Goal: Transaction & Acquisition: Register for event/course

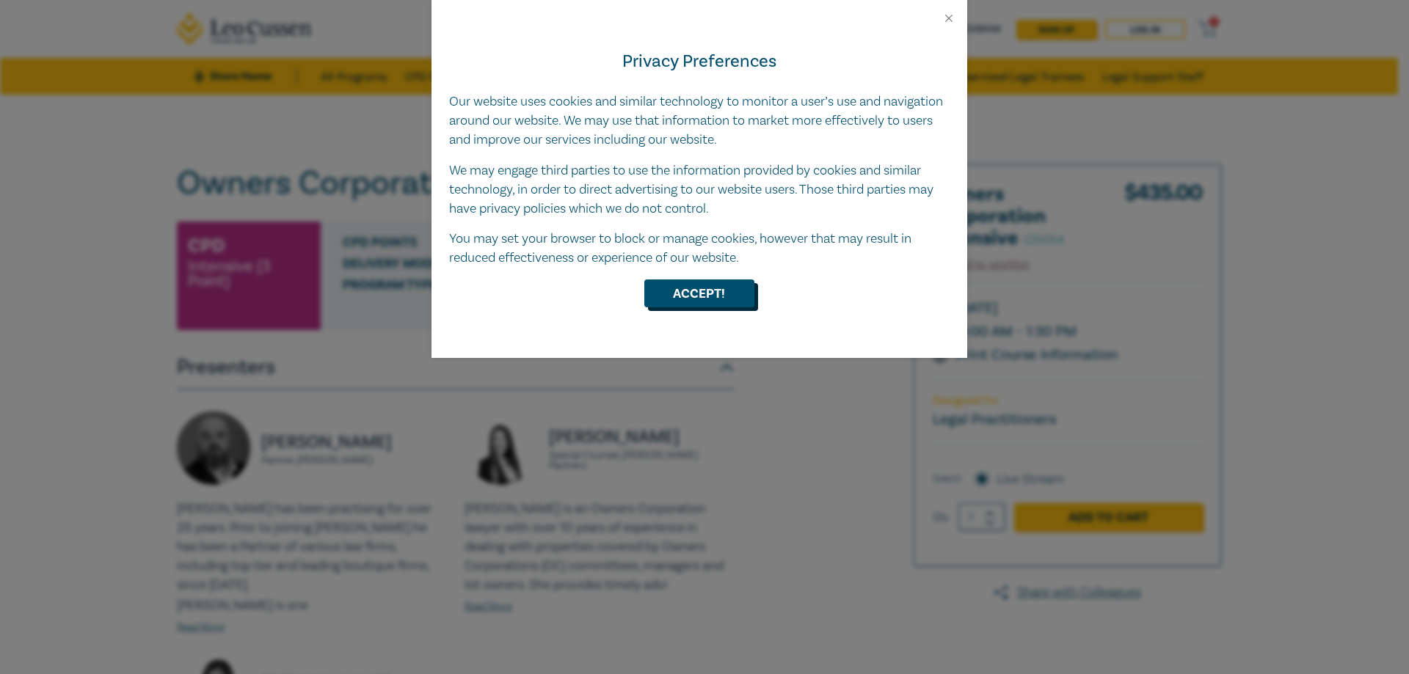
click at [713, 295] on button "Accept!" at bounding box center [699, 294] width 110 height 28
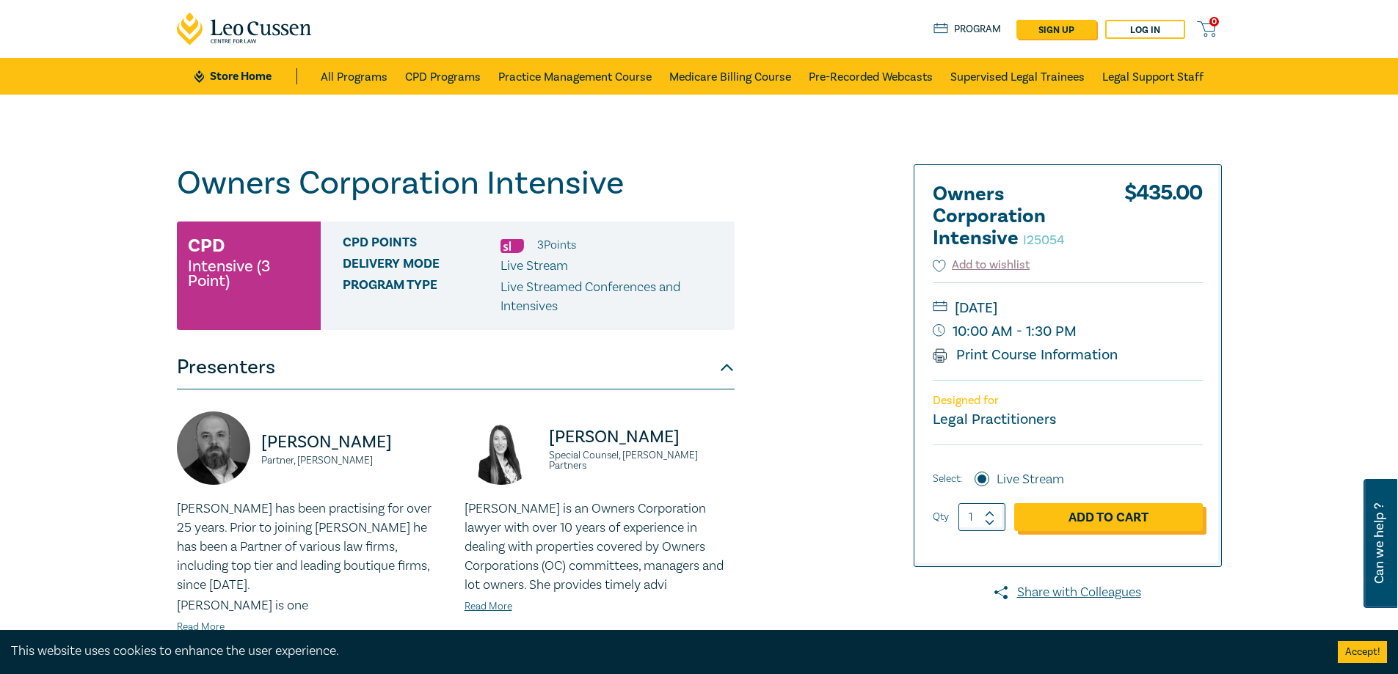
click at [1064, 522] on link "Add to Cart" at bounding box center [1108, 517] width 189 height 28
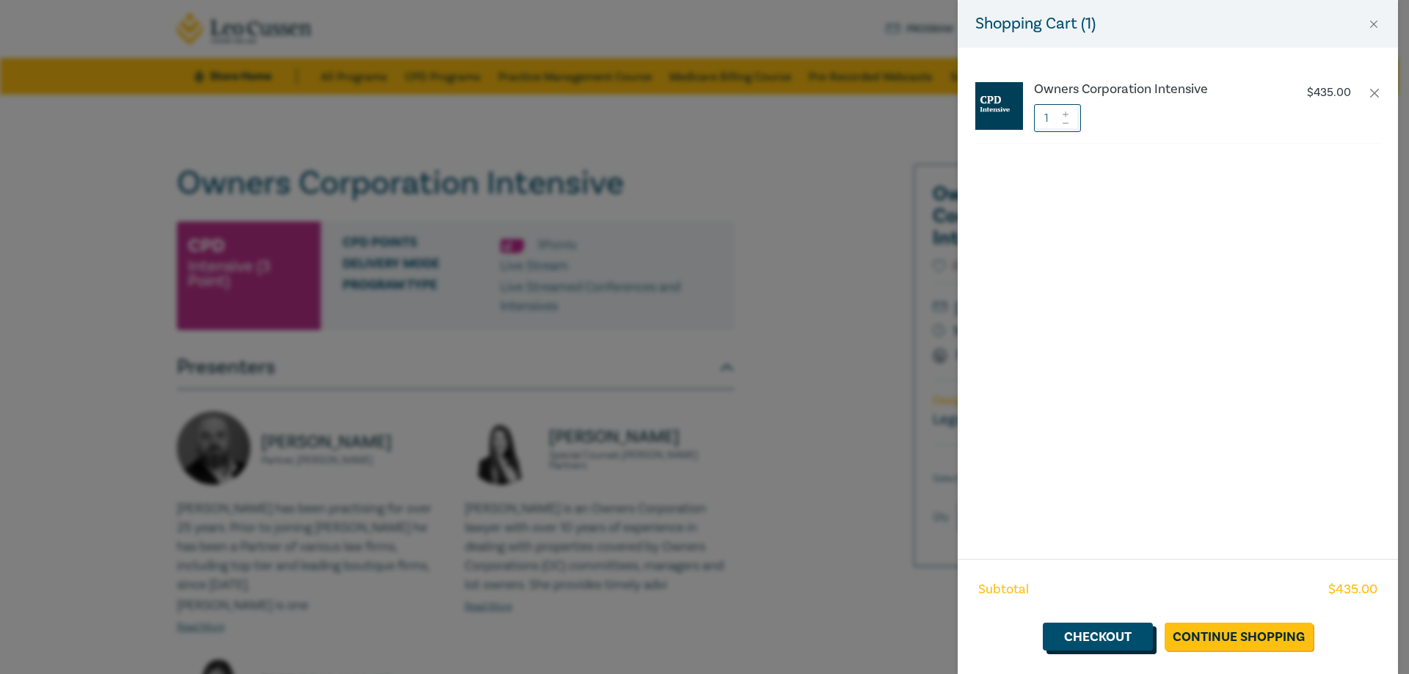
click at [1113, 630] on link "Checkout" at bounding box center [1098, 637] width 110 height 28
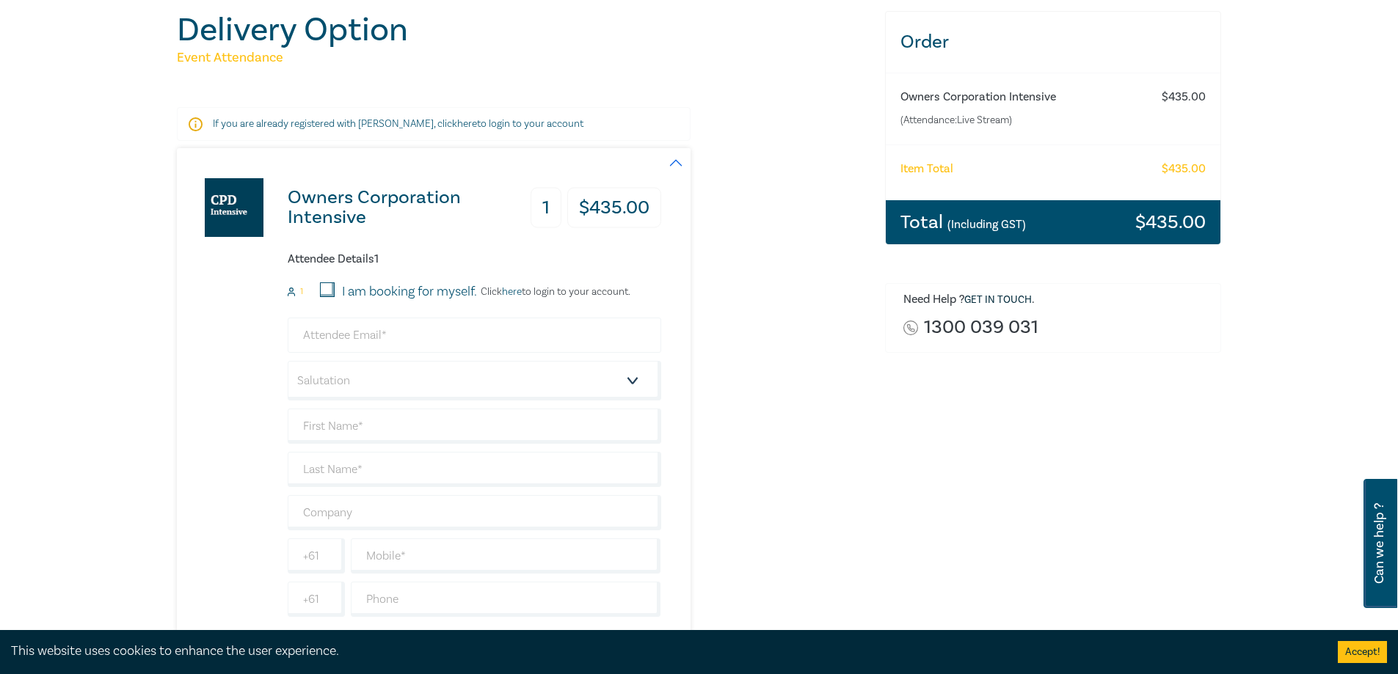
scroll to position [220, 0]
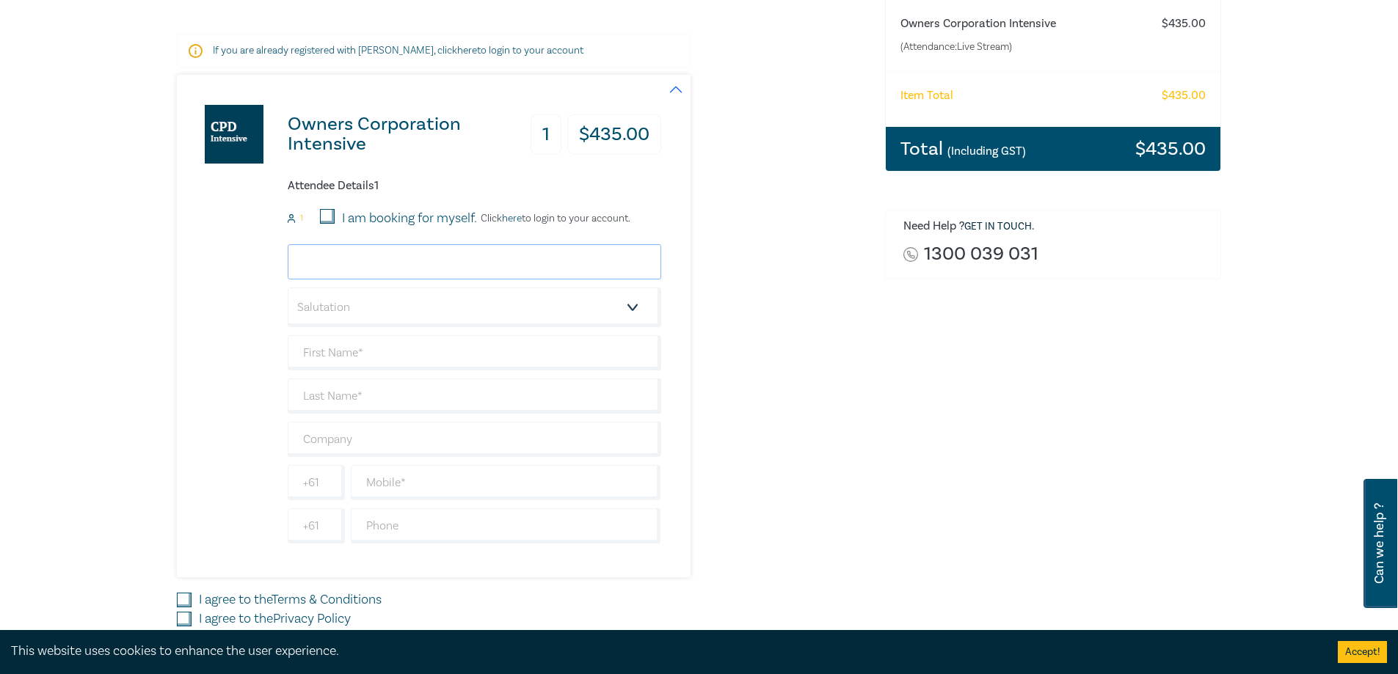
click at [343, 263] on input "email" at bounding box center [475, 261] width 374 height 35
type input "[EMAIL_ADDRESS][DOMAIN_NAME]"
click at [628, 305] on select "Salutation Mr. Mrs. Ms. Miss Dr. Prof. Other" at bounding box center [475, 308] width 374 height 40
click at [288, 288] on select "Salutation Mr. Mrs. Ms. Miss Dr. Prof. Other" at bounding box center [475, 308] width 374 height 40
click at [403, 305] on select "Salutation Mr. Mrs. Ms. Miss Dr. Prof. Other" at bounding box center [475, 308] width 374 height 40
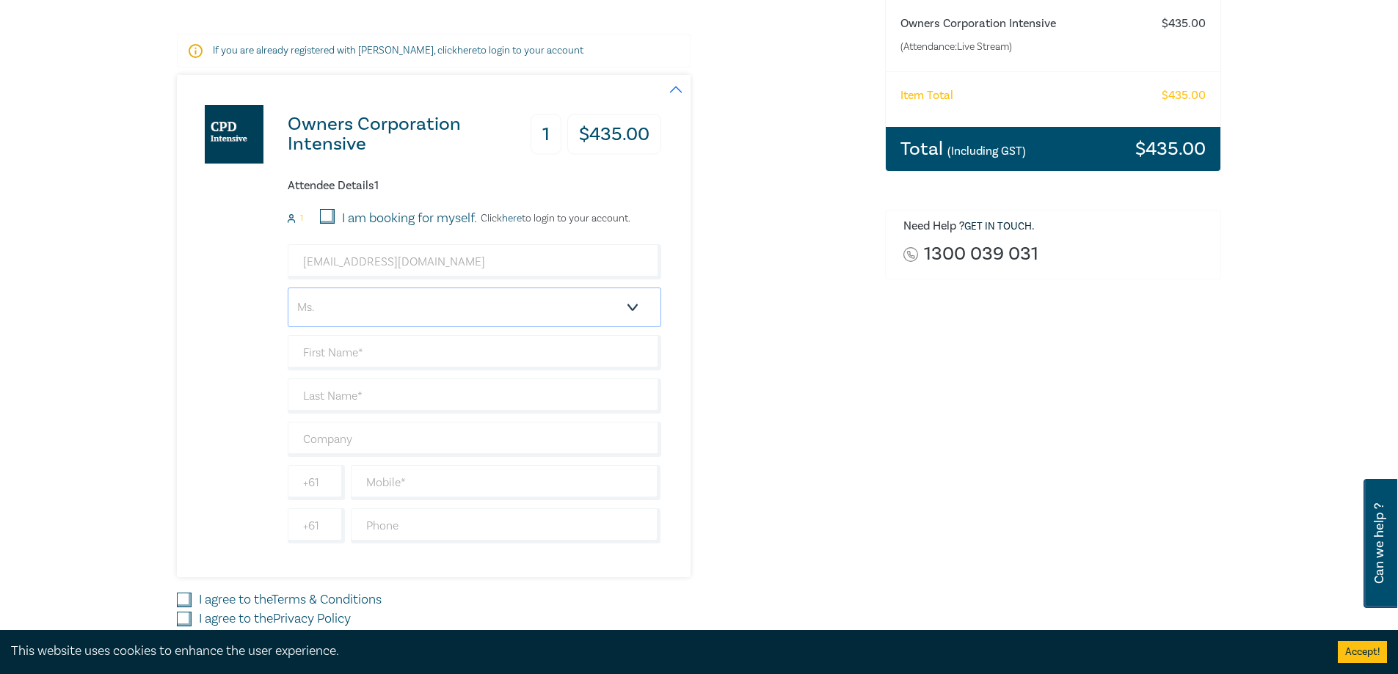
select select "Mr."
click at [288, 288] on select "Salutation Mr. Mrs. Ms. Miss Dr. Prof. Other" at bounding box center [475, 308] width 374 height 40
click at [363, 364] on input "text" at bounding box center [475, 352] width 374 height 35
type input "[PERSON_NAME]"
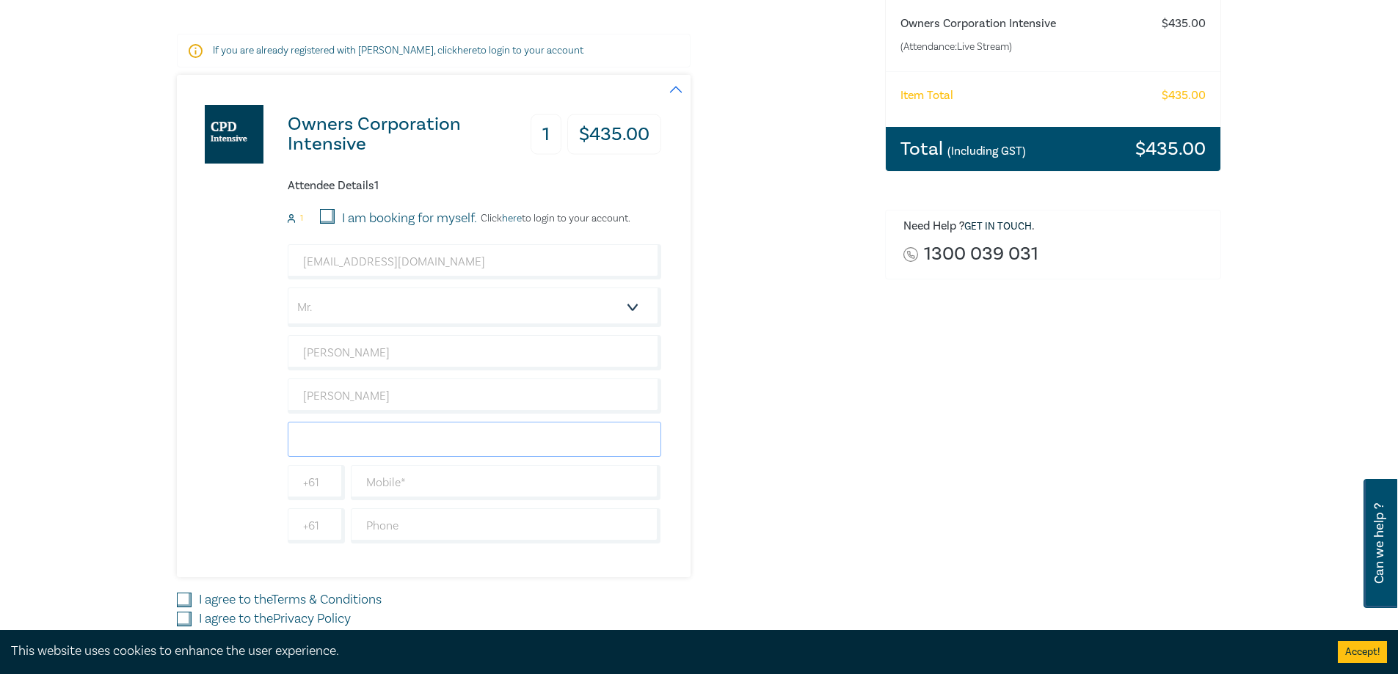
click at [395, 435] on input "text" at bounding box center [475, 439] width 374 height 35
type input "Marshalls & Dent & [PERSON_NAME] Lawyers"
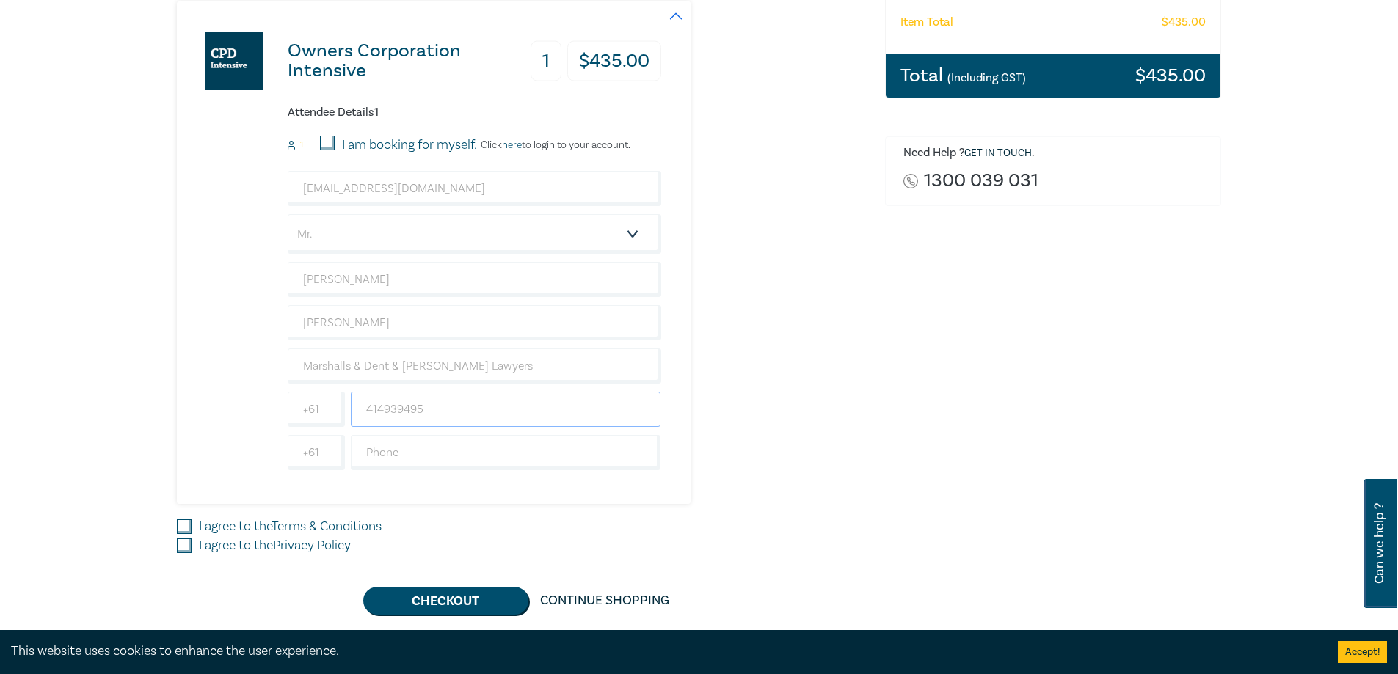
scroll to position [440, 0]
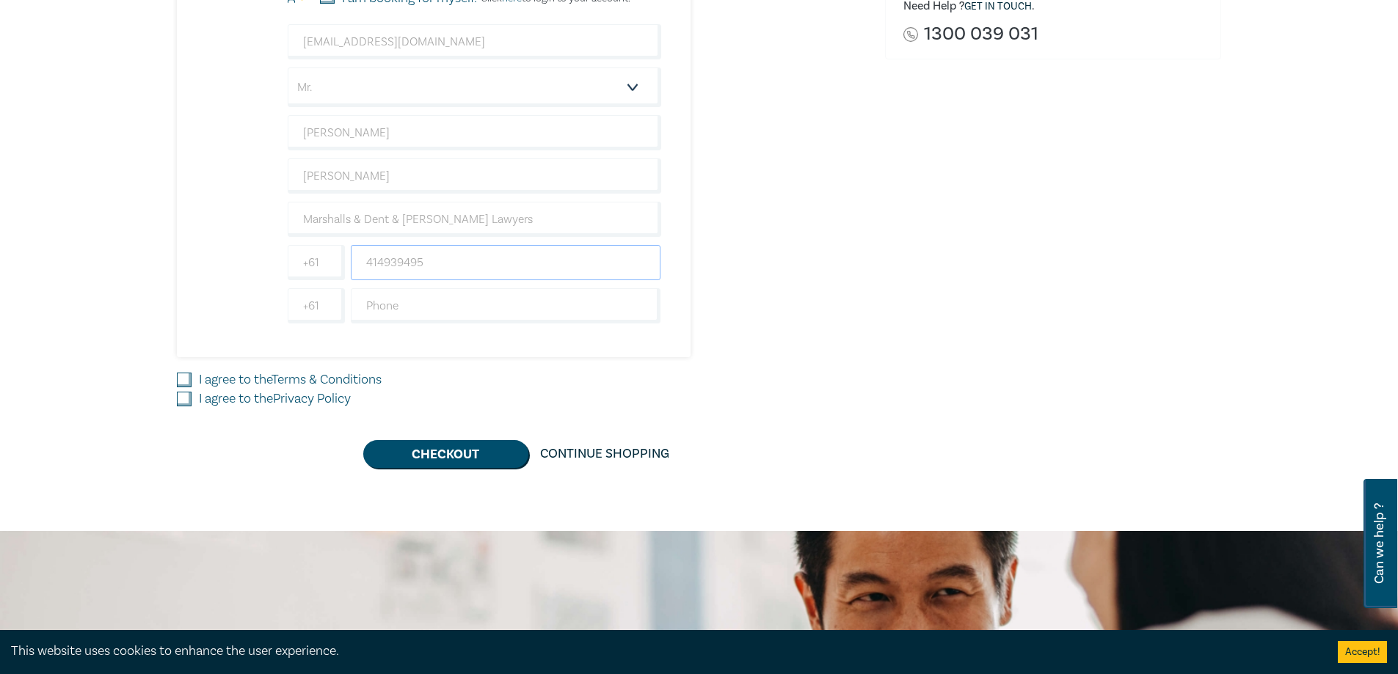
type input "414939495"
click at [180, 382] on input "I agree to the Terms & Conditions" at bounding box center [184, 380] width 15 height 15
checkbox input "true"
click at [182, 399] on input "I agree to the Privacy Policy" at bounding box center [184, 399] width 15 height 15
checkbox input "true"
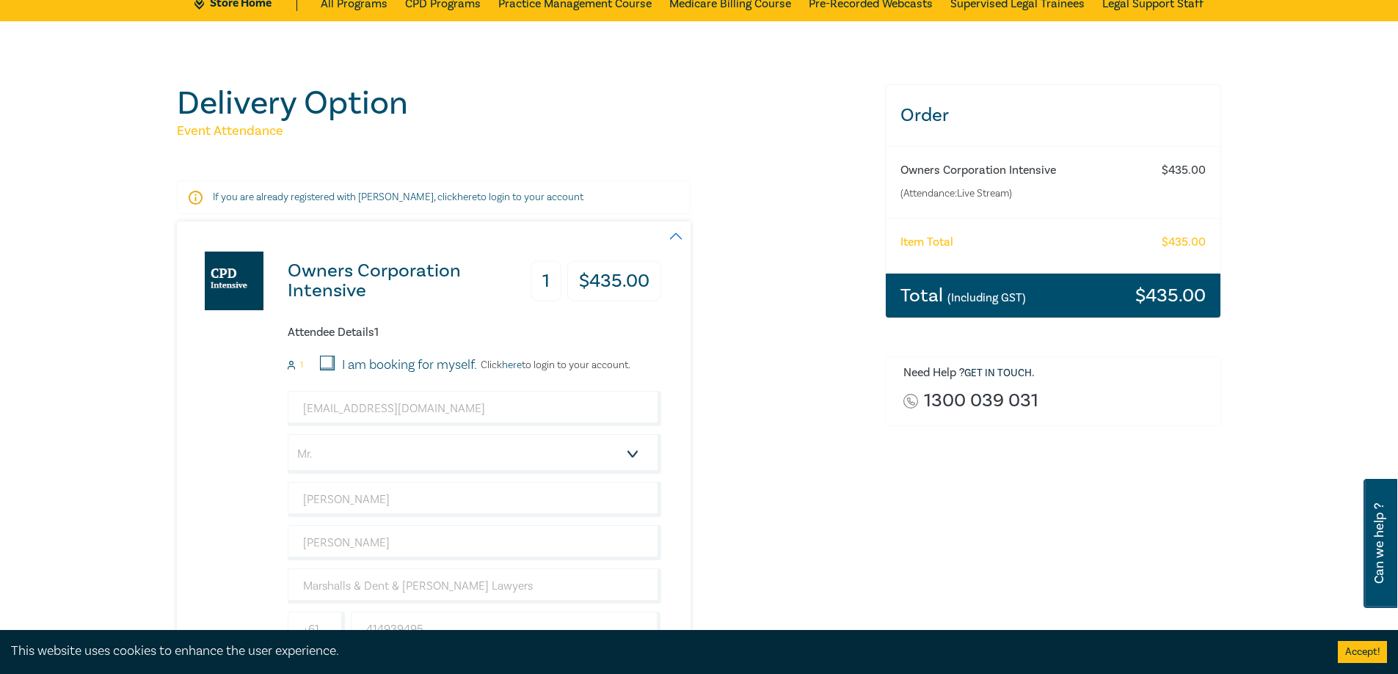
scroll to position [587, 0]
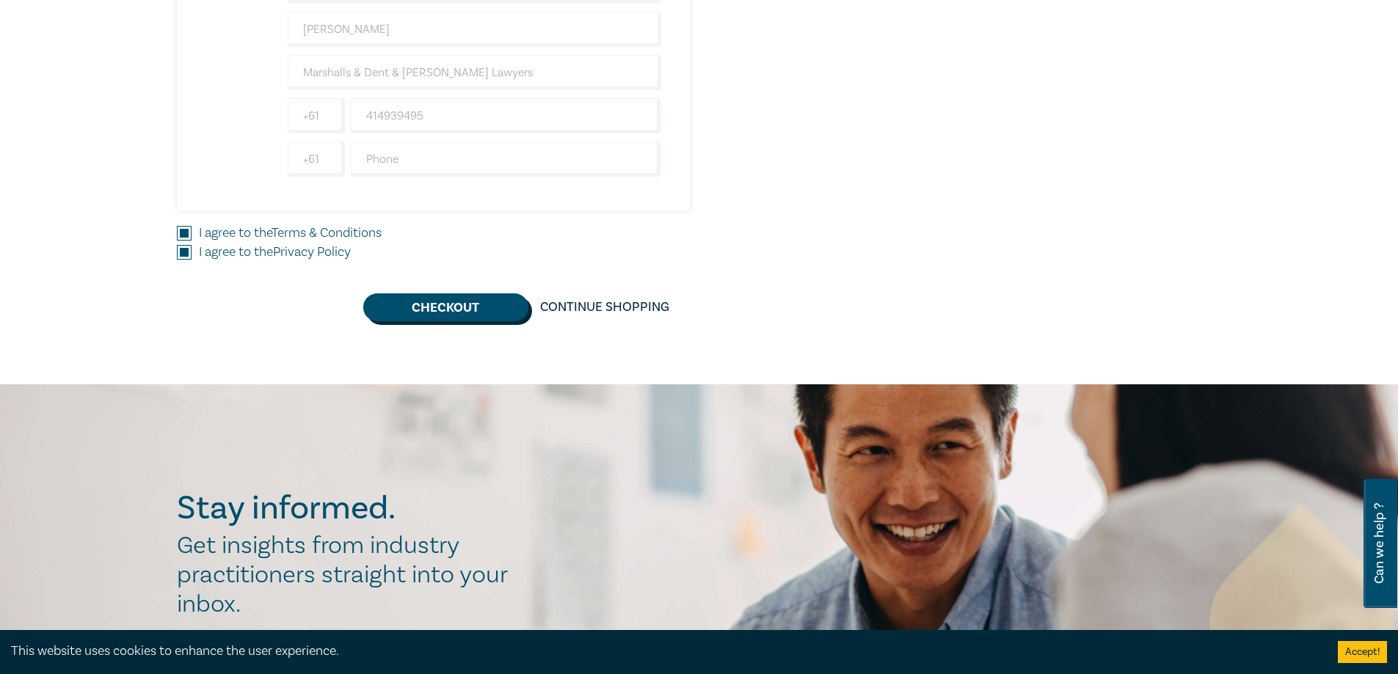
click at [470, 311] on button "Checkout" at bounding box center [445, 308] width 165 height 28
